Goal: Find specific page/section: Find specific page/section

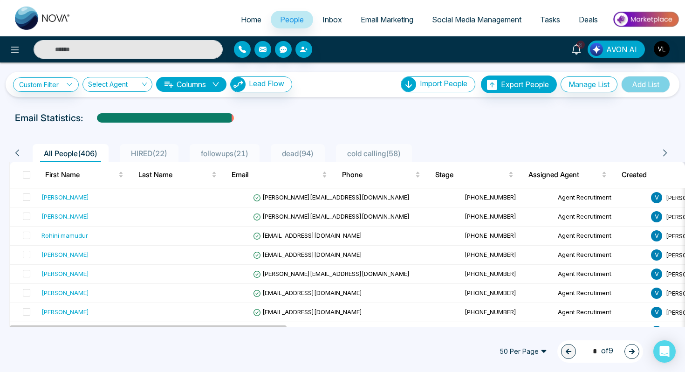
click at [584, 55] on link "8" at bounding box center [577, 49] width 22 height 16
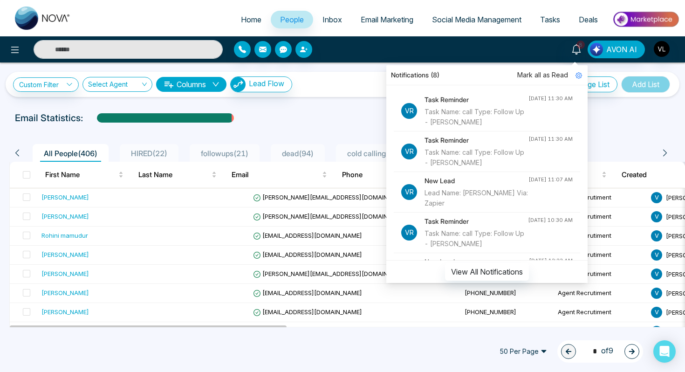
click at [483, 49] on div "8 Notifications (8) Mark all as Read Vr Task Reminder Task Name: call Type: Fol…" at bounding box center [543, 50] width 275 height 18
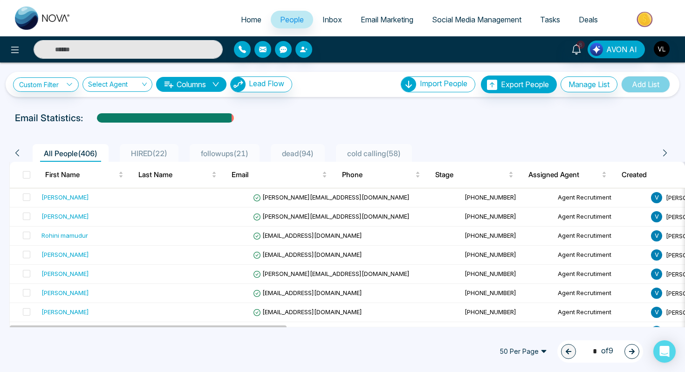
click at [250, 16] on span "Home" at bounding box center [251, 19] width 21 height 9
select select "*"
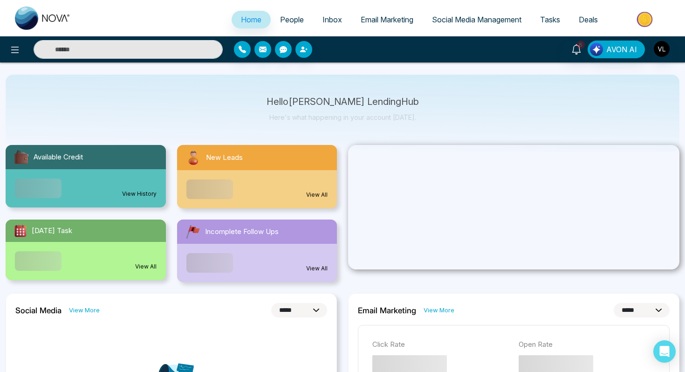
scroll to position [43, 0]
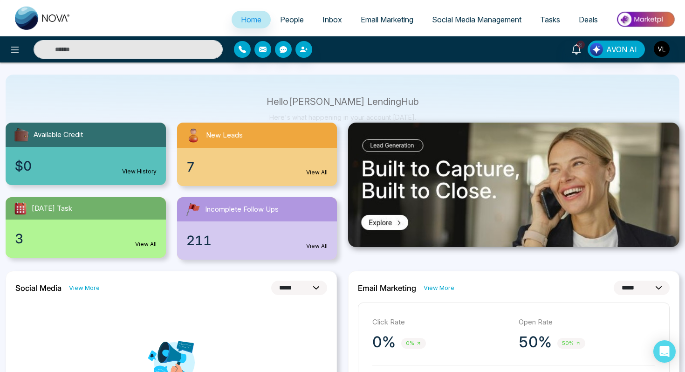
click at [279, 7] on div "Home People Inbox Email Marketing Social Media Management Tasks Deals" at bounding box center [342, 18] width 685 height 36
click at [284, 16] on span "People" at bounding box center [292, 19] width 24 height 9
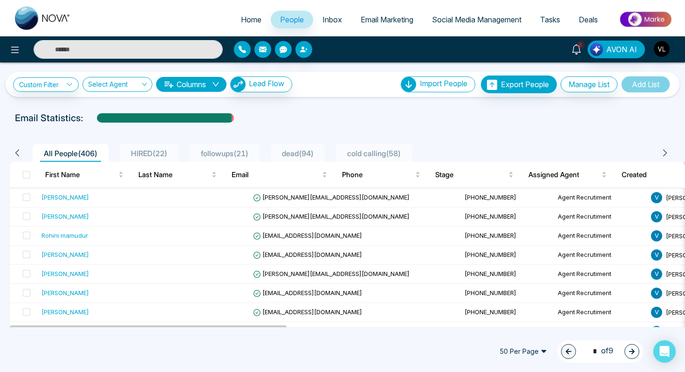
click at [579, 53] on icon at bounding box center [577, 49] width 10 height 10
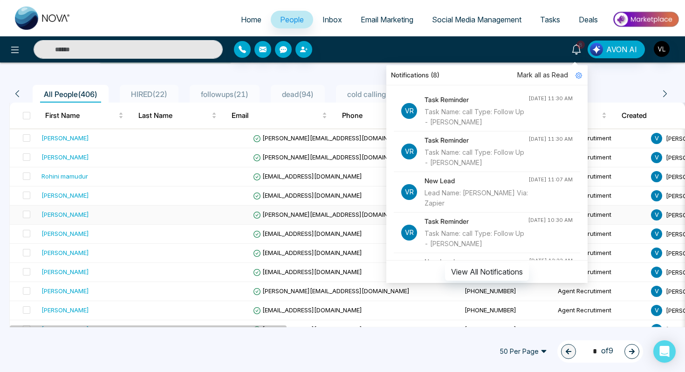
scroll to position [60, 0]
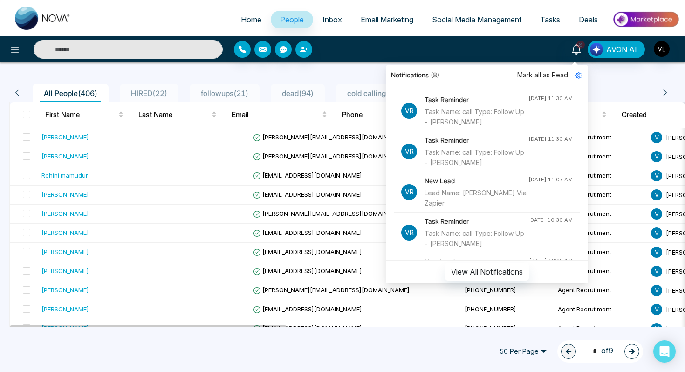
click at [93, 50] on input "text" at bounding box center [128, 49] width 189 height 19
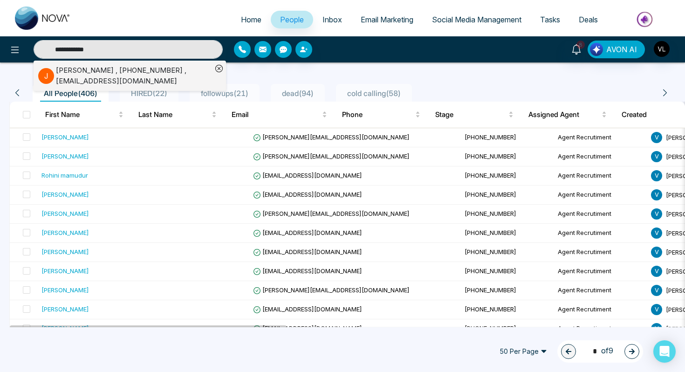
type input "**********"
click at [69, 69] on div "[PERSON_NAME] , [PHONE_NUMBER] , [EMAIL_ADDRESS][DOMAIN_NAME]" at bounding box center [134, 75] width 156 height 21
